Goal: Task Accomplishment & Management: Manage account settings

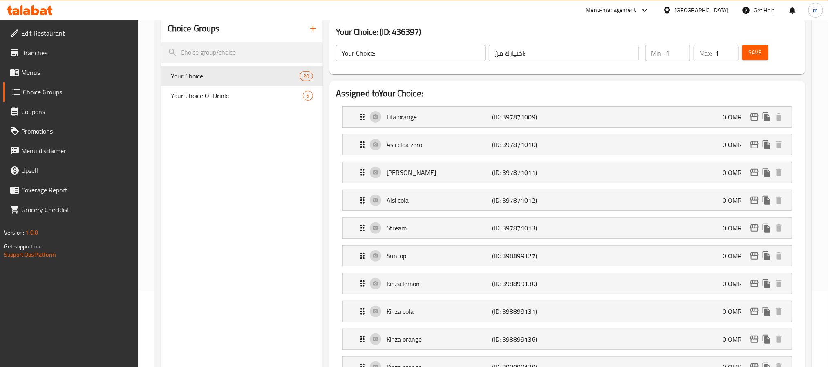
scroll to position [76, 0]
click at [652, 16] on div "Menu-management" at bounding box center [617, 10] width 77 height 20
click at [671, 9] on icon at bounding box center [667, 10] width 9 height 9
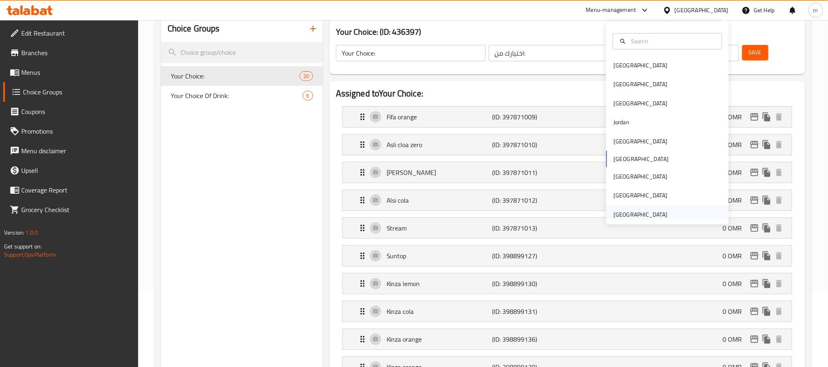
click at [629, 211] on div "[GEOGRAPHIC_DATA]" at bounding box center [640, 214] width 54 height 9
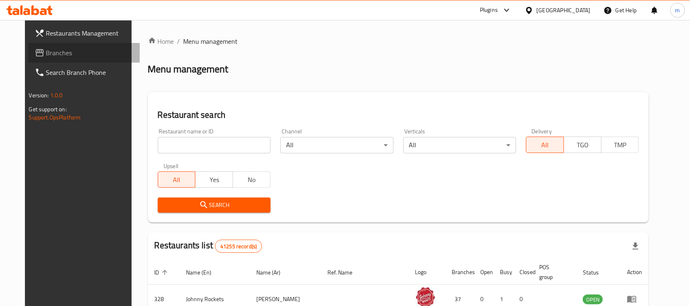
click at [46, 52] on span "Branches" at bounding box center [89, 53] width 87 height 10
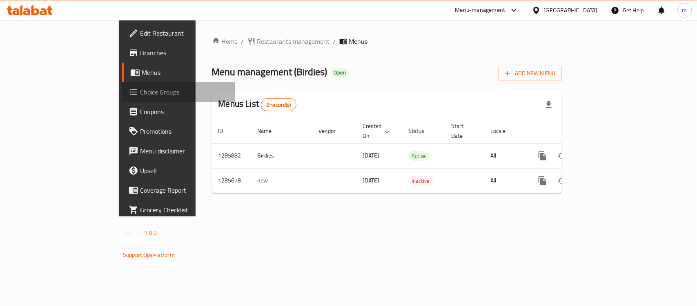
click at [140, 92] on span "Choice Groups" at bounding box center [184, 92] width 89 height 10
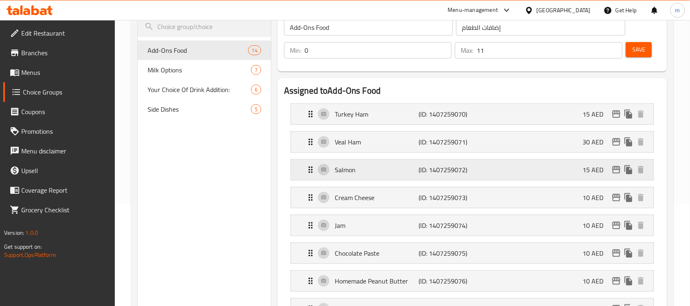
scroll to position [153, 0]
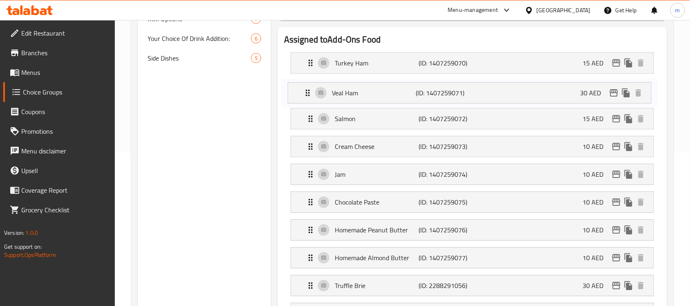
drag, startPoint x: 368, startPoint y: 91, endPoint x: 363, endPoint y: 93, distance: 6.2
click at [363, 93] on nav "Turkey Ham (ID: 1407259070) 15 AED Name (En) Turkey Ham Name (En) Name (Ar) لحم…" at bounding box center [472, 243] width 376 height 395
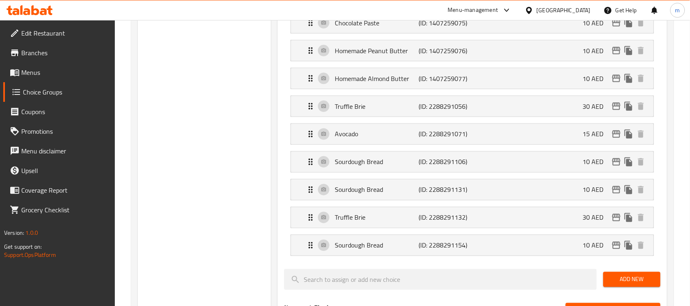
scroll to position [357, 0]
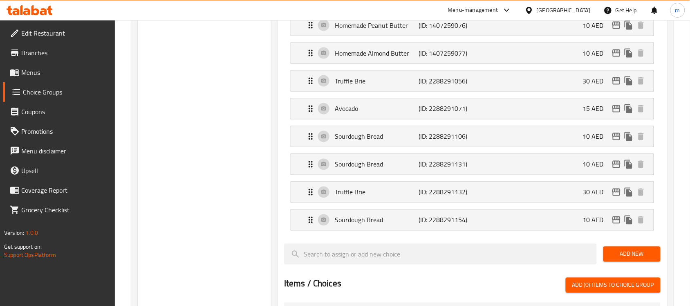
click at [40, 10] on icon at bounding box center [30, 10] width 46 height 10
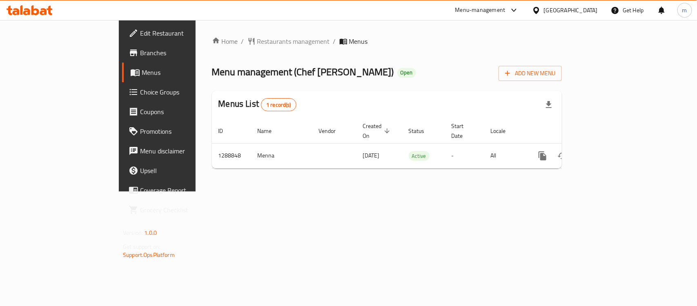
click at [140, 93] on span "Choice Groups" at bounding box center [184, 92] width 89 height 10
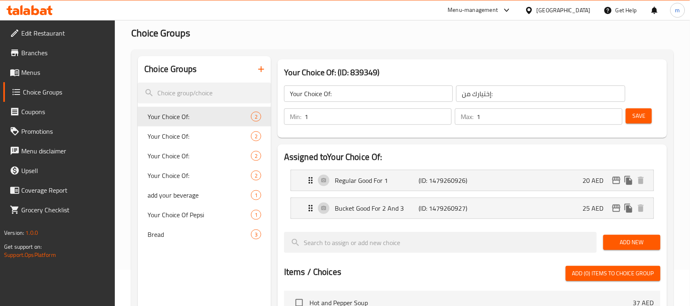
scroll to position [102, 0]
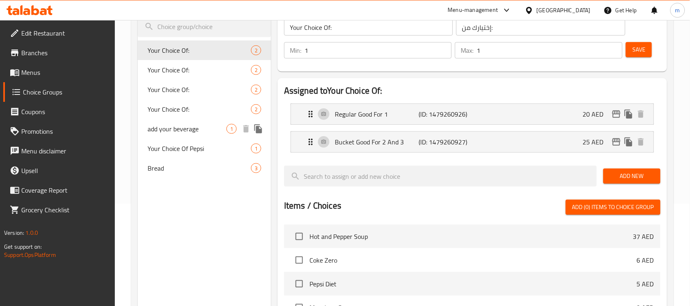
click at [170, 127] on span "add your beverage" at bounding box center [186, 129] width 79 height 10
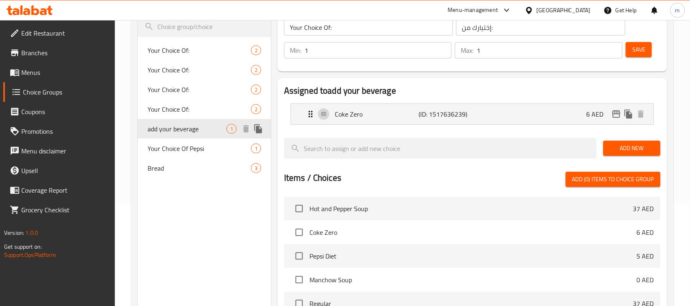
type input "add your beverage"
type input "أضف مشروبك"
type input "0"
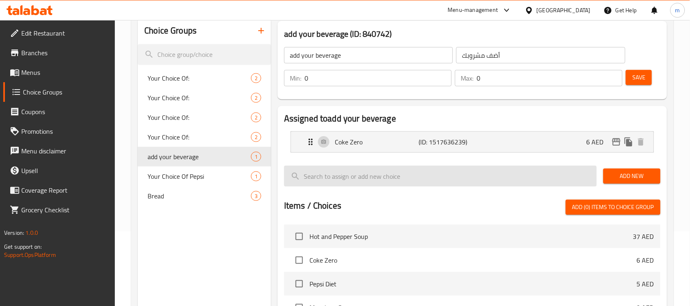
scroll to position [51, 0]
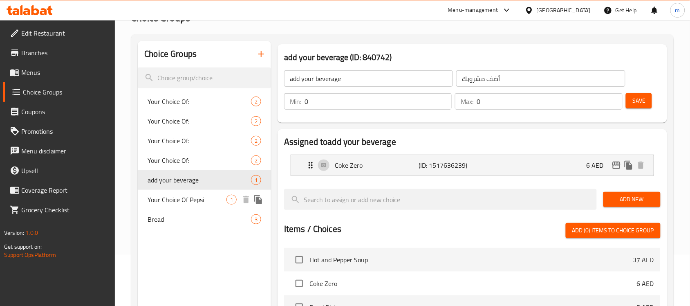
click at [176, 197] on span "Your Choice Of Pepsi" at bounding box center [186, 199] width 79 height 10
type input "Your Choice Of Pepsi"
type input "اختيارك من بيبسي"
type input "1"
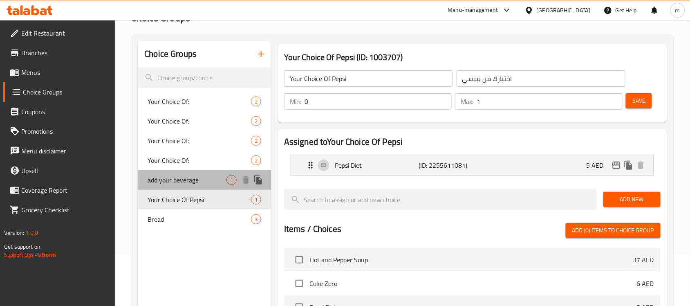
click at [174, 180] on span "add your beverage" at bounding box center [186, 180] width 79 height 10
type input "add your beverage"
type input "أضف مشروبك"
type input "0"
